Goal: Obtain resource: Obtain resource

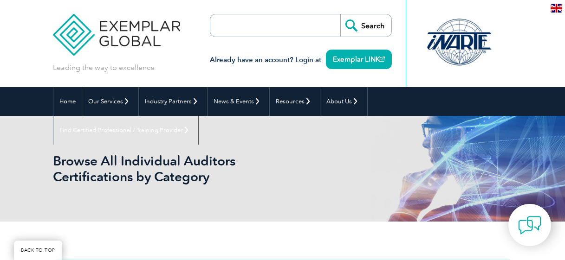
scroll to position [232, 0]
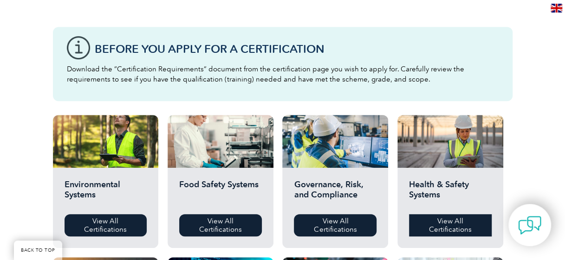
click at [469, 228] on link "View All Certifications" at bounding box center [450, 225] width 83 height 22
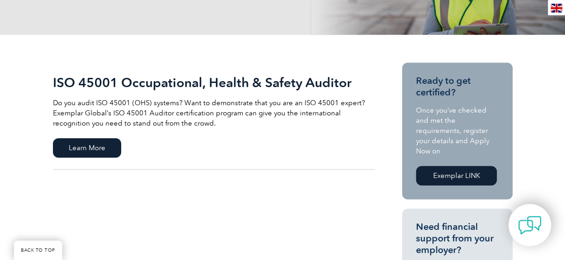
scroll to position [186, 0]
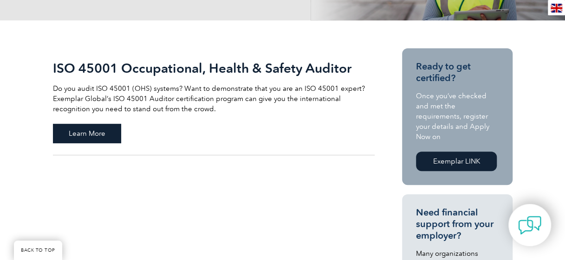
click at [110, 128] on span "Learn More" at bounding box center [87, 133] width 68 height 19
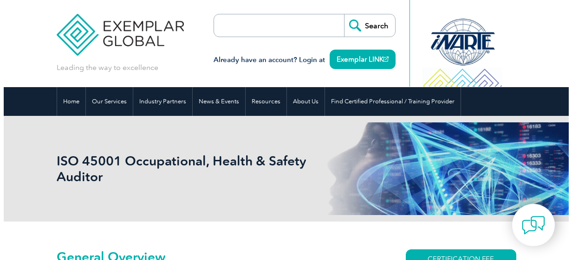
scroll to position [103, 0]
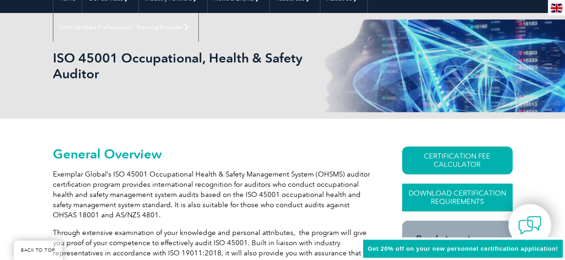
click at [440, 200] on link "Download Certification Requirements" at bounding box center [457, 198] width 110 height 28
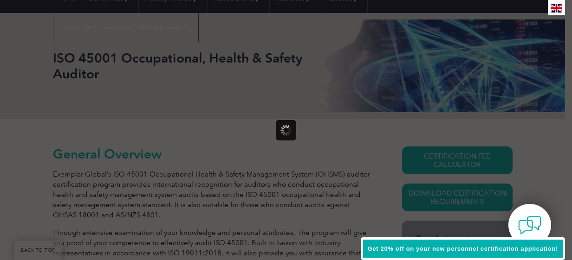
scroll to position [0, 0]
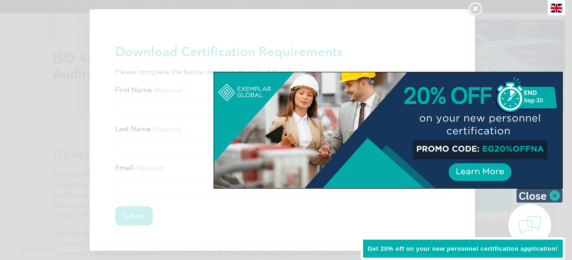
click at [556, 193] on img at bounding box center [539, 196] width 46 height 14
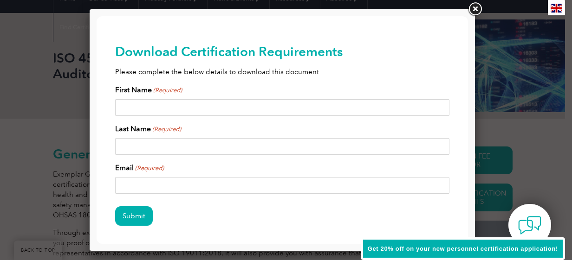
click at [157, 109] on input "First Name (Required)" at bounding box center [282, 107] width 334 height 17
type input "Adelaide"
click at [142, 143] on input "Last Name (Required)" at bounding box center [282, 146] width 334 height 17
type input "Anthony"
click at [129, 191] on input "Email (Required)" at bounding box center [282, 185] width 334 height 17
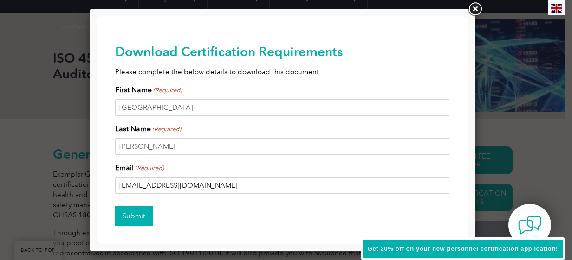
type input "addyw12@yahoo.com"
click at [134, 213] on input "Submit" at bounding box center [134, 215] width 38 height 19
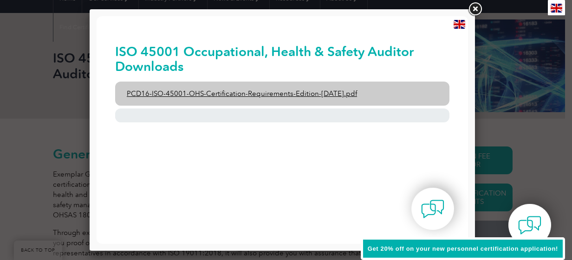
click at [271, 94] on link "PCD16-ISO-45001-OHS-Certification-Requirements-Edition-2-April-2022.pdf" at bounding box center [282, 94] width 334 height 24
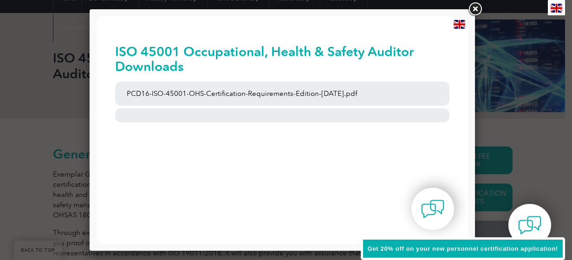
click at [478, 13] on link at bounding box center [474, 9] width 17 height 17
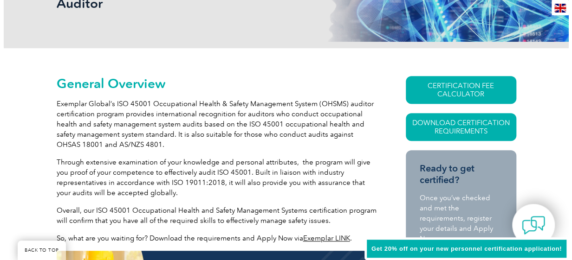
scroll to position [186, 0]
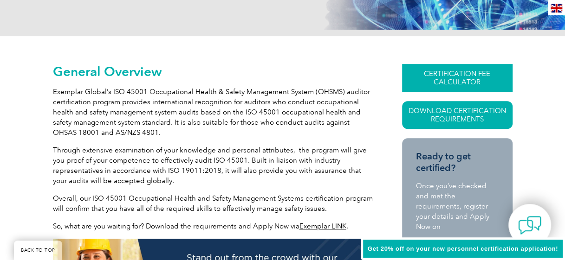
click at [464, 75] on link "CERTIFICATION FEE CALCULATOR" at bounding box center [457, 78] width 110 height 28
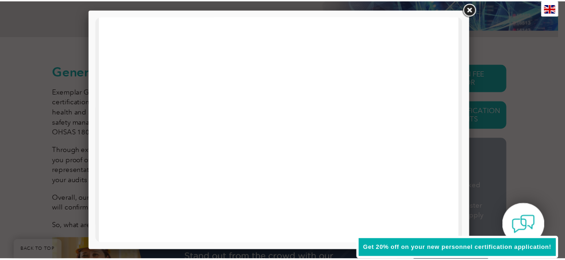
scroll to position [400, 0]
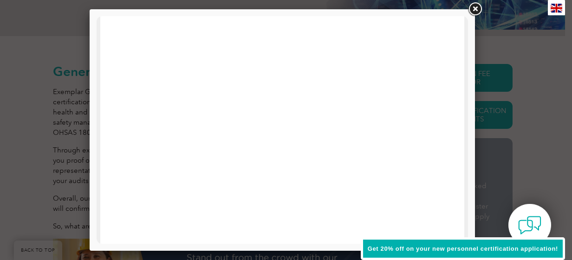
click at [480, 9] on link at bounding box center [474, 9] width 17 height 17
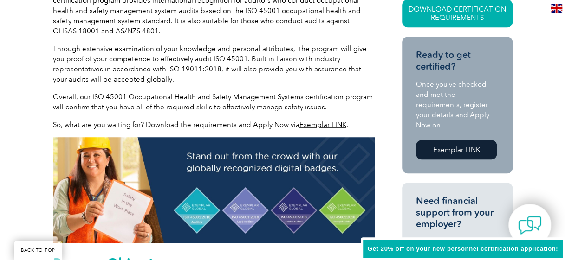
scroll to position [186, 0]
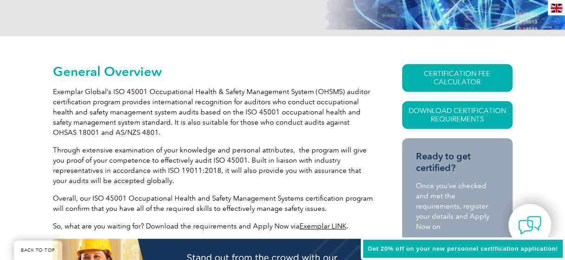
click at [325, 226] on link "Exemplar LINK" at bounding box center [322, 226] width 47 height 8
